Goal: Find specific page/section

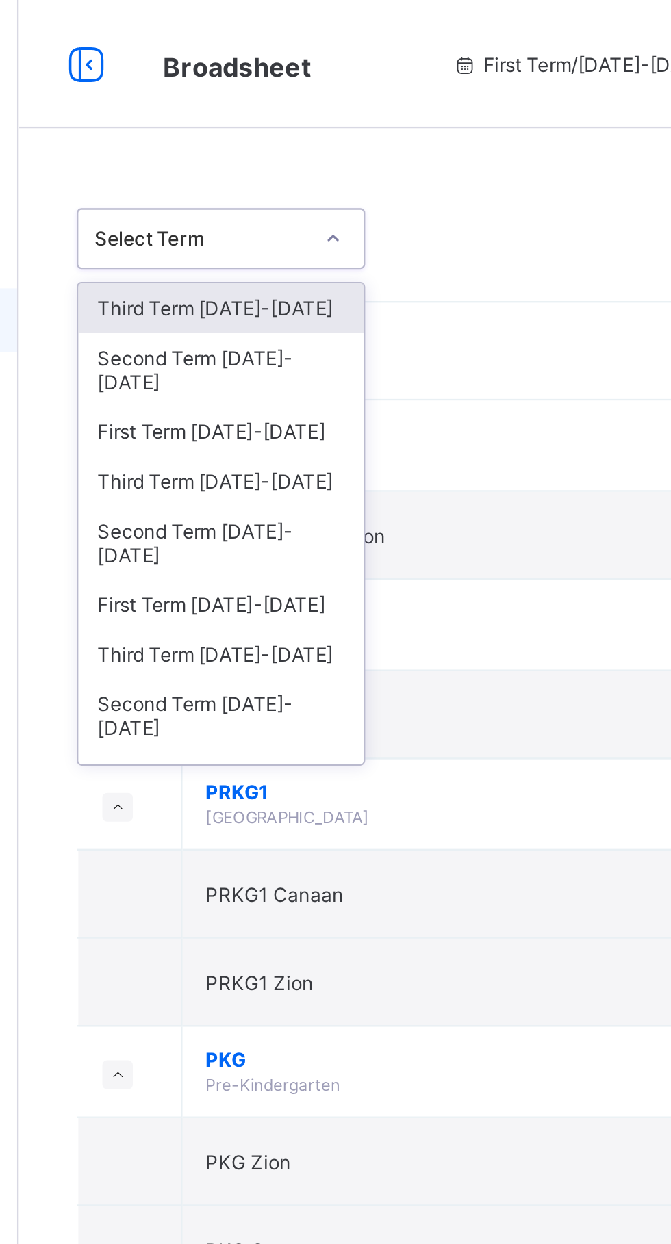
click at [292, 216] on div "Second Term [DATE]-[DATE]" at bounding box center [251, 231] width 122 height 31
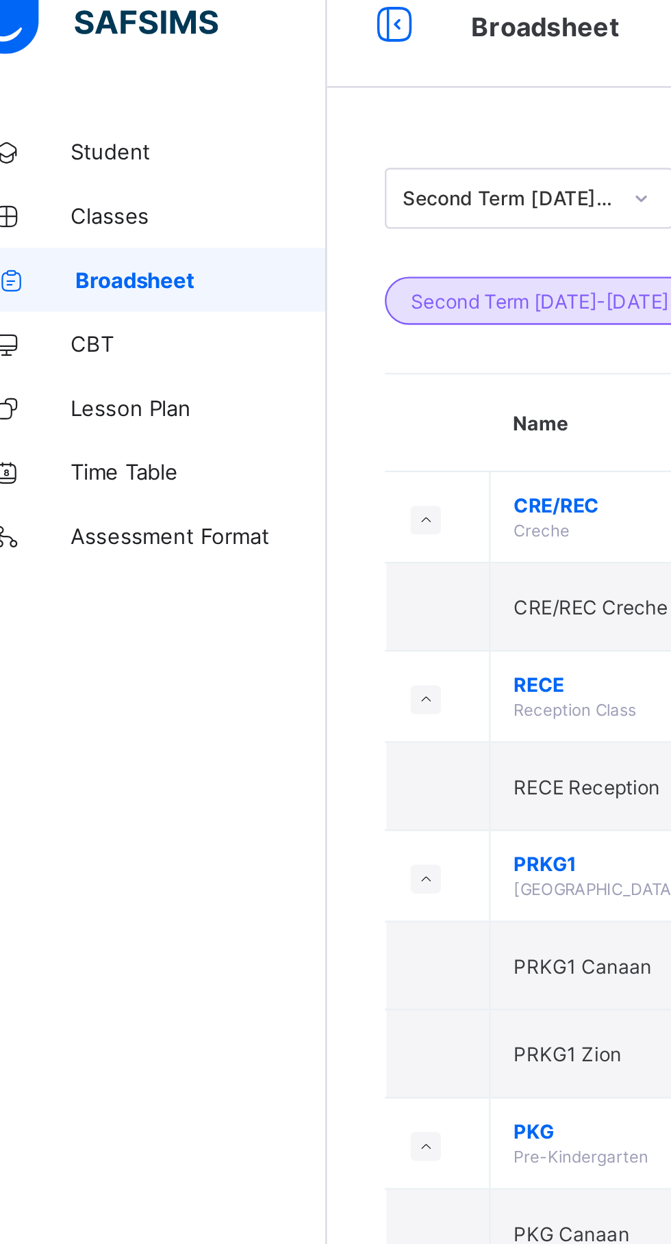
click at [87, 124] on link "Broadsheet" at bounding box center [82, 136] width 164 height 27
click at [122, 131] on span "Broadsheet" at bounding box center [110, 136] width 107 height 11
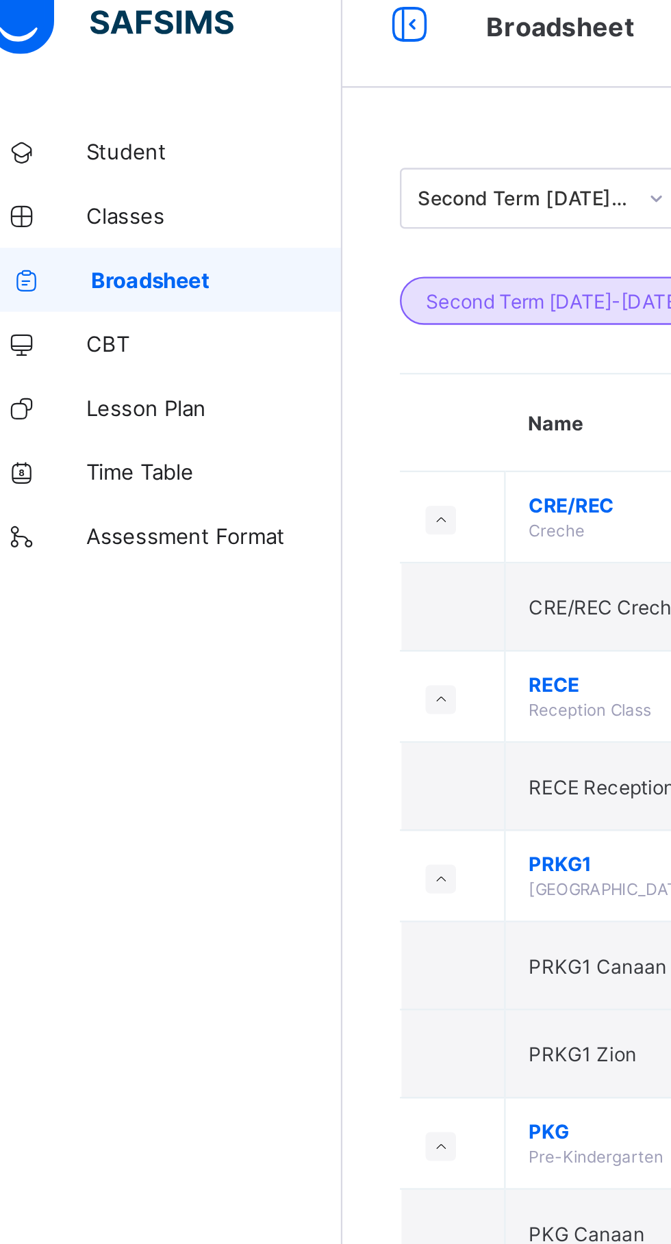
click at [98, 138] on span "Broadsheet" at bounding box center [110, 136] width 107 height 11
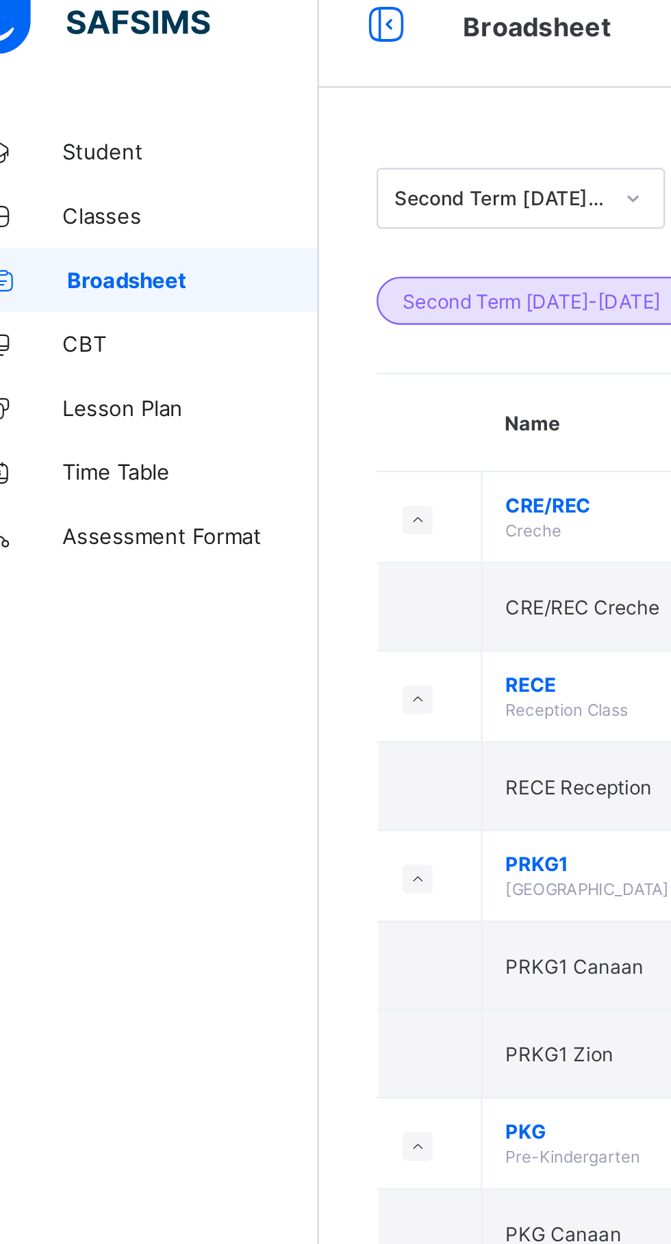
click at [98, 134] on span "Broadsheet" at bounding box center [110, 136] width 107 height 11
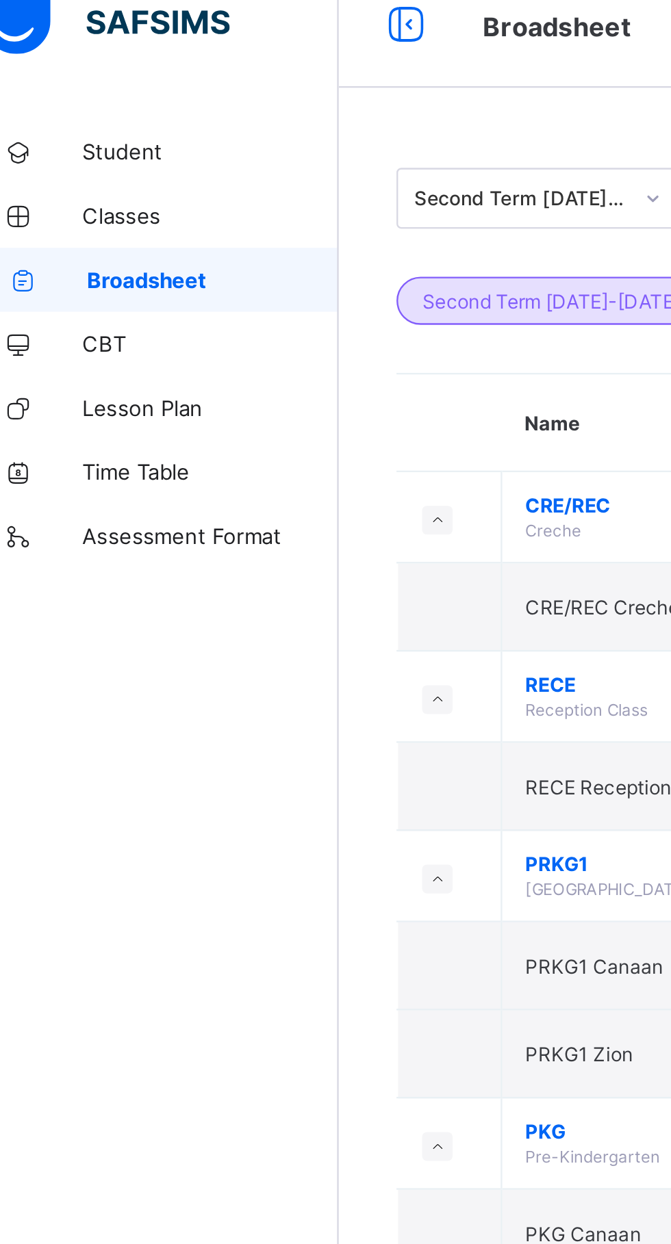
click at [97, 131] on span "Broadsheet" at bounding box center [110, 136] width 107 height 11
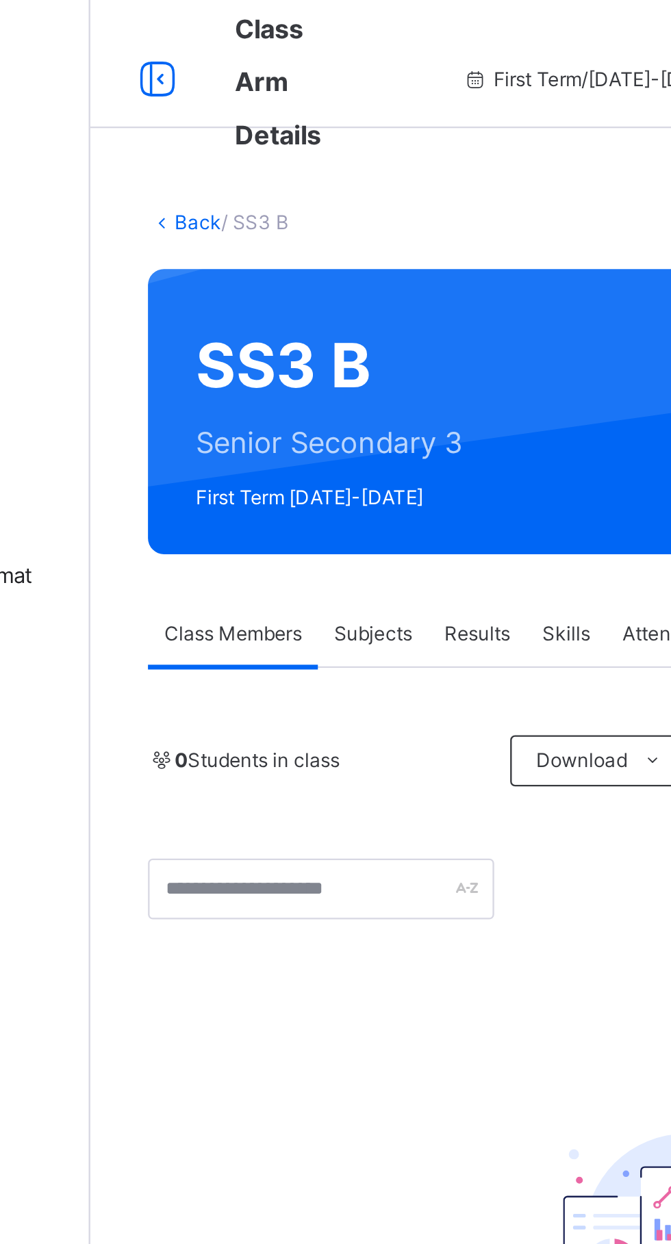
click at [192, 25] on icon at bounding box center [192, 34] width 23 height 25
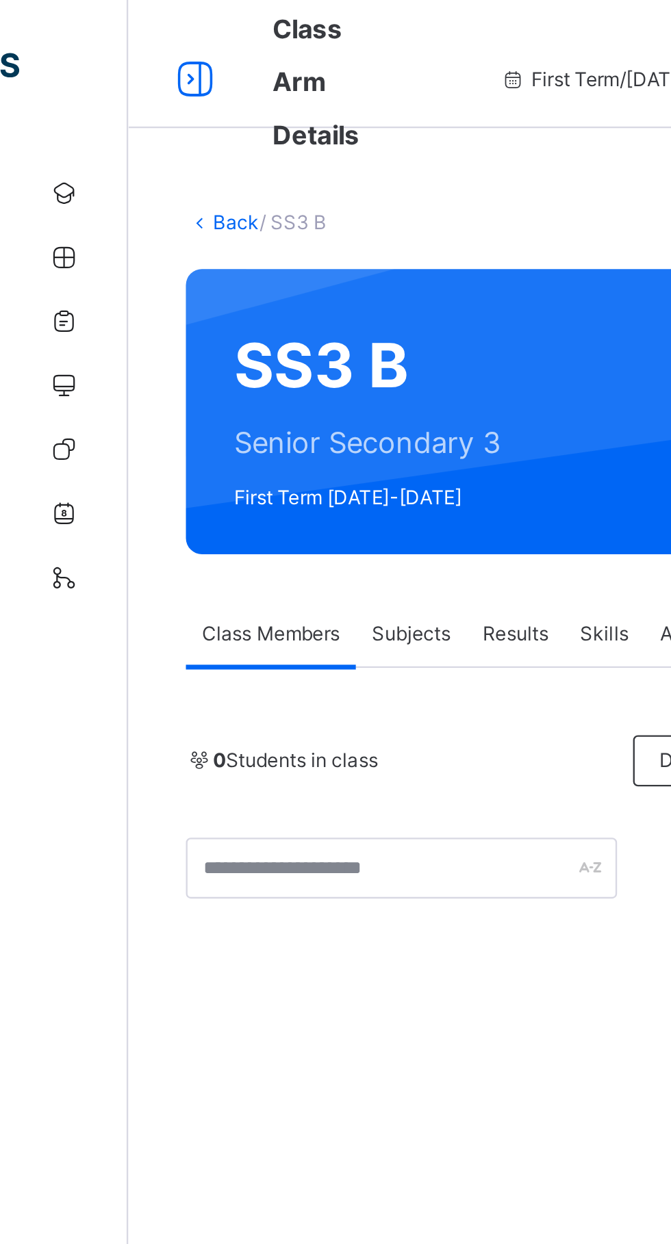
click at [81, 25] on icon at bounding box center [83, 34] width 23 height 25
